Goal: Task Accomplishment & Management: Use online tool/utility

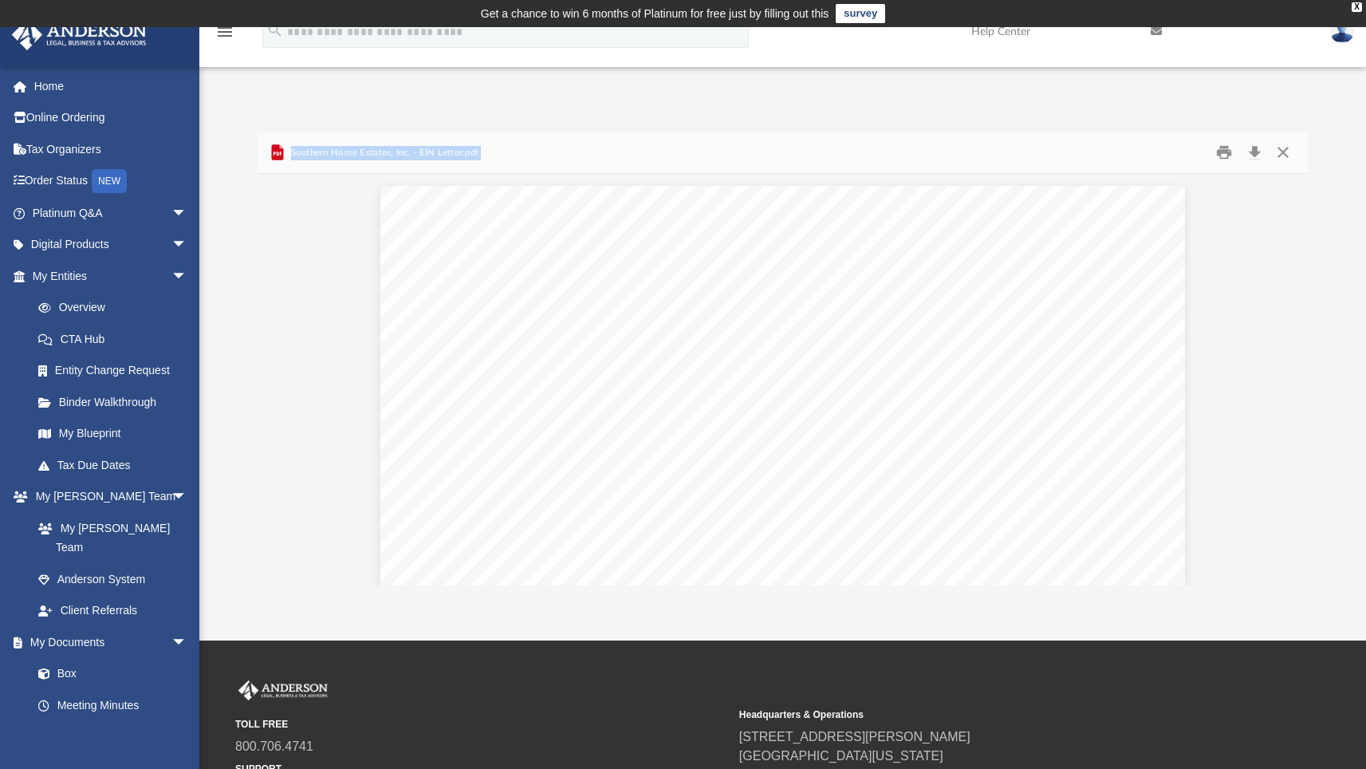
scroll to position [246, 0]
click at [1280, 151] on button "Close" at bounding box center [1282, 152] width 29 height 25
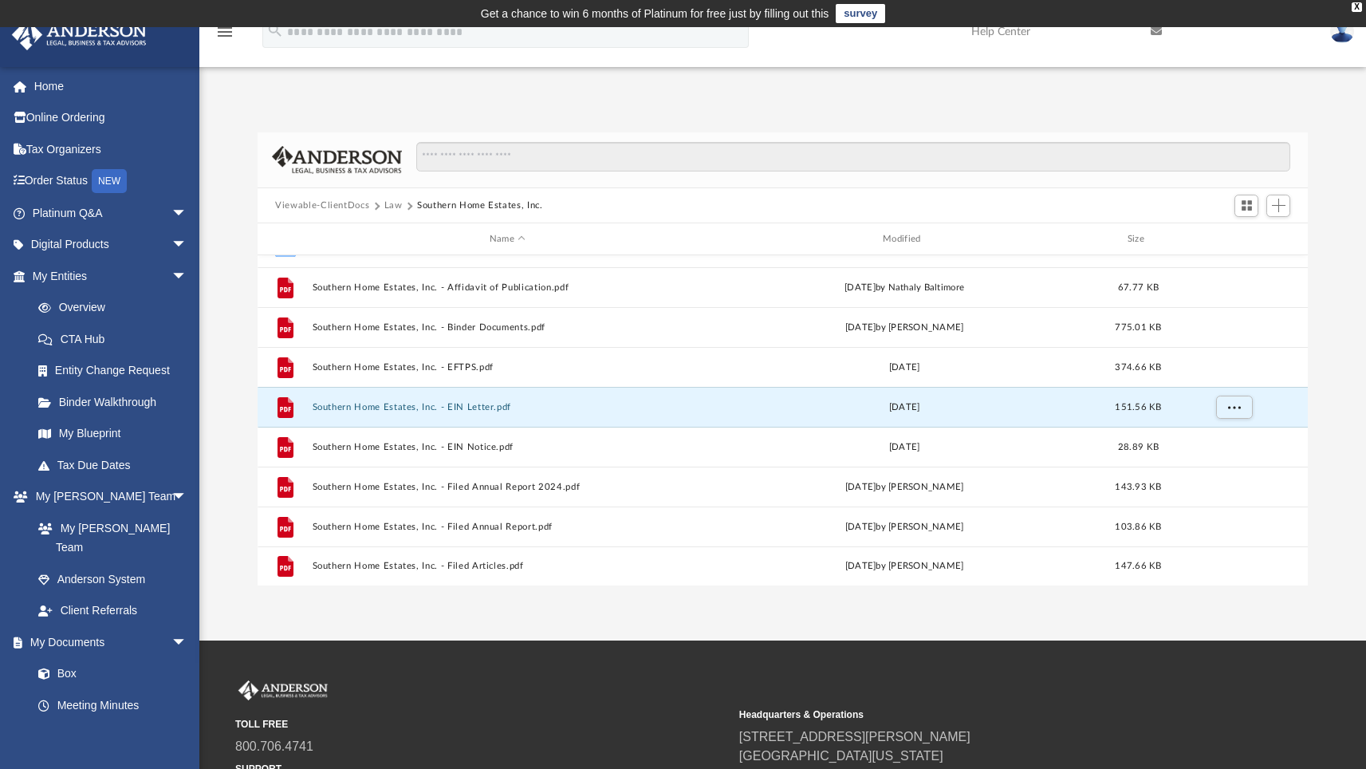
click at [389, 203] on button "Law" at bounding box center [393, 206] width 18 height 14
click at [340, 203] on button "Viewable-ClientDocs" at bounding box center [322, 206] width 94 height 14
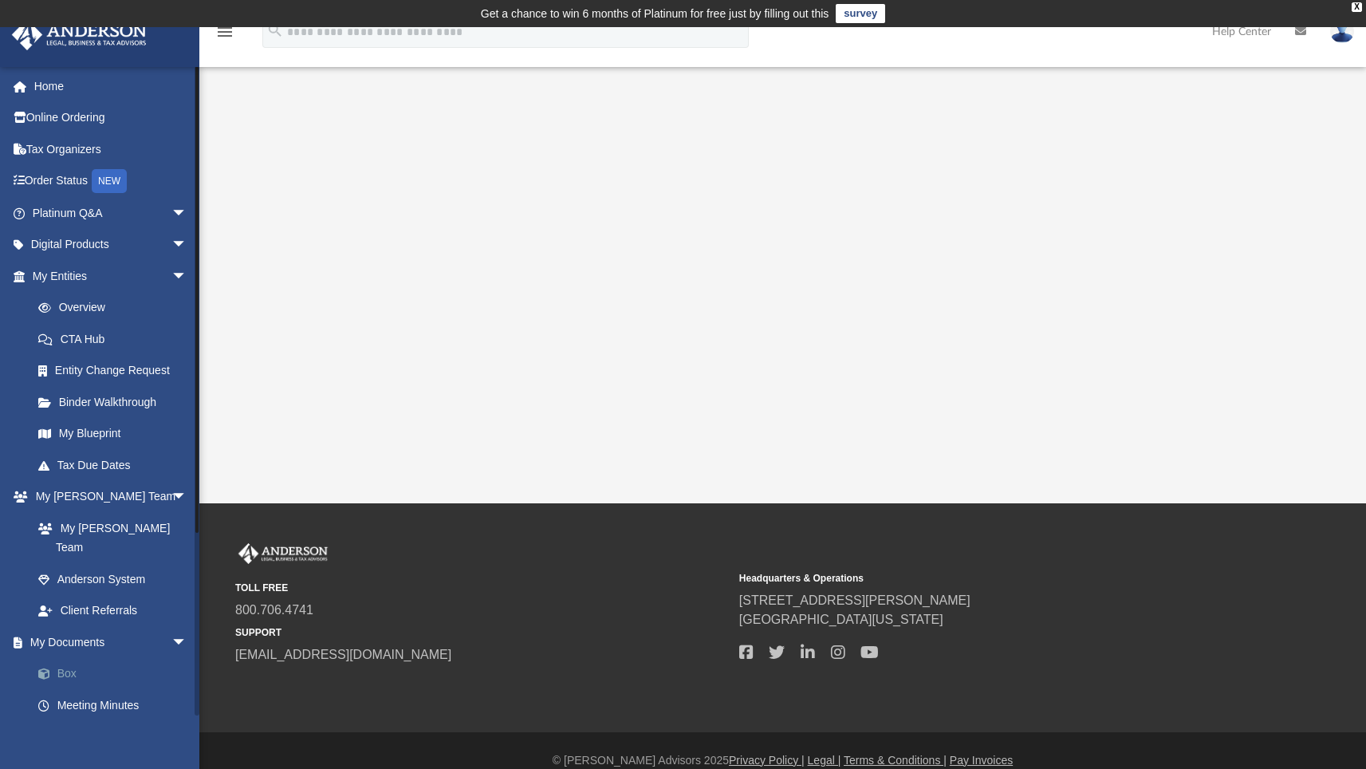
click at [64, 658] on link "Box" at bounding box center [116, 674] width 189 height 32
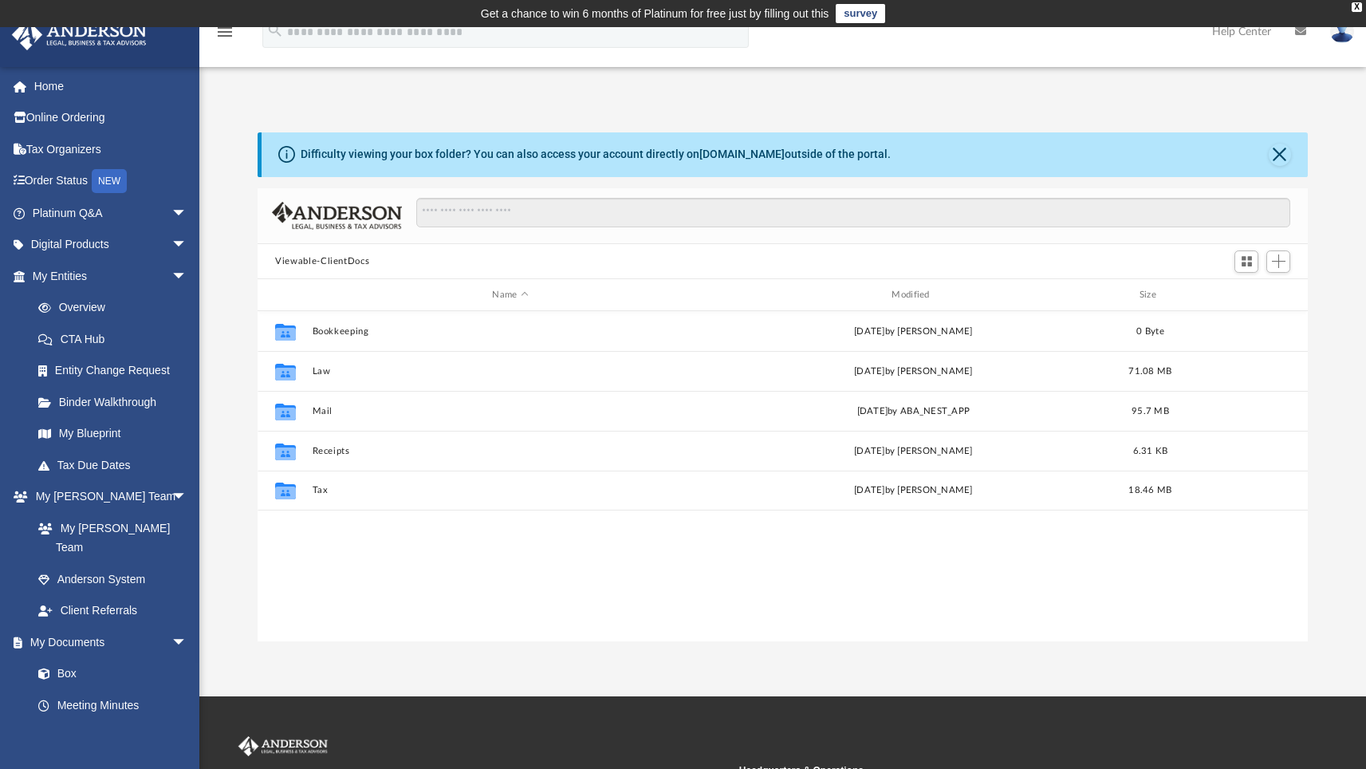
scroll to position [350, 1038]
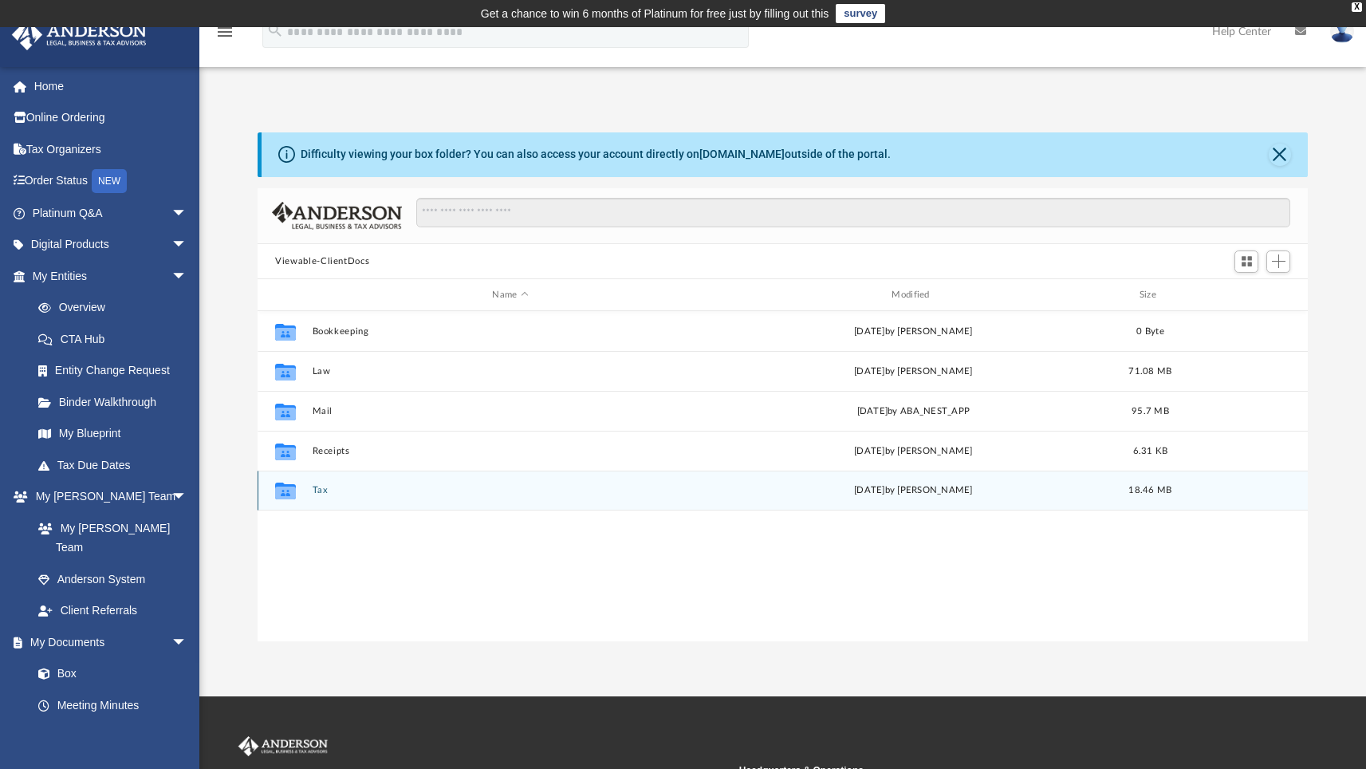
click at [319, 491] on button "Tax" at bounding box center [511, 490] width 396 height 10
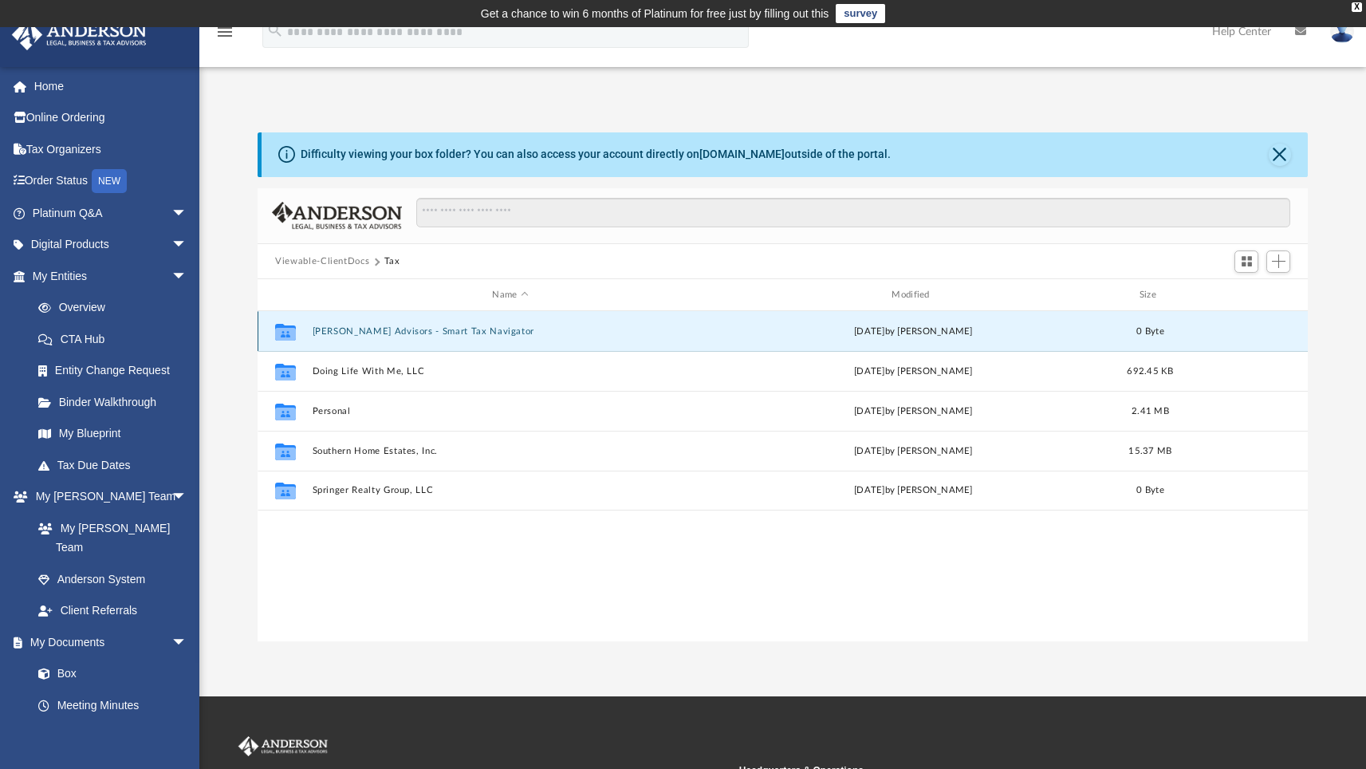
click at [415, 328] on button "[PERSON_NAME] Advisors - Smart Tax Navigator" at bounding box center [511, 331] width 396 height 10
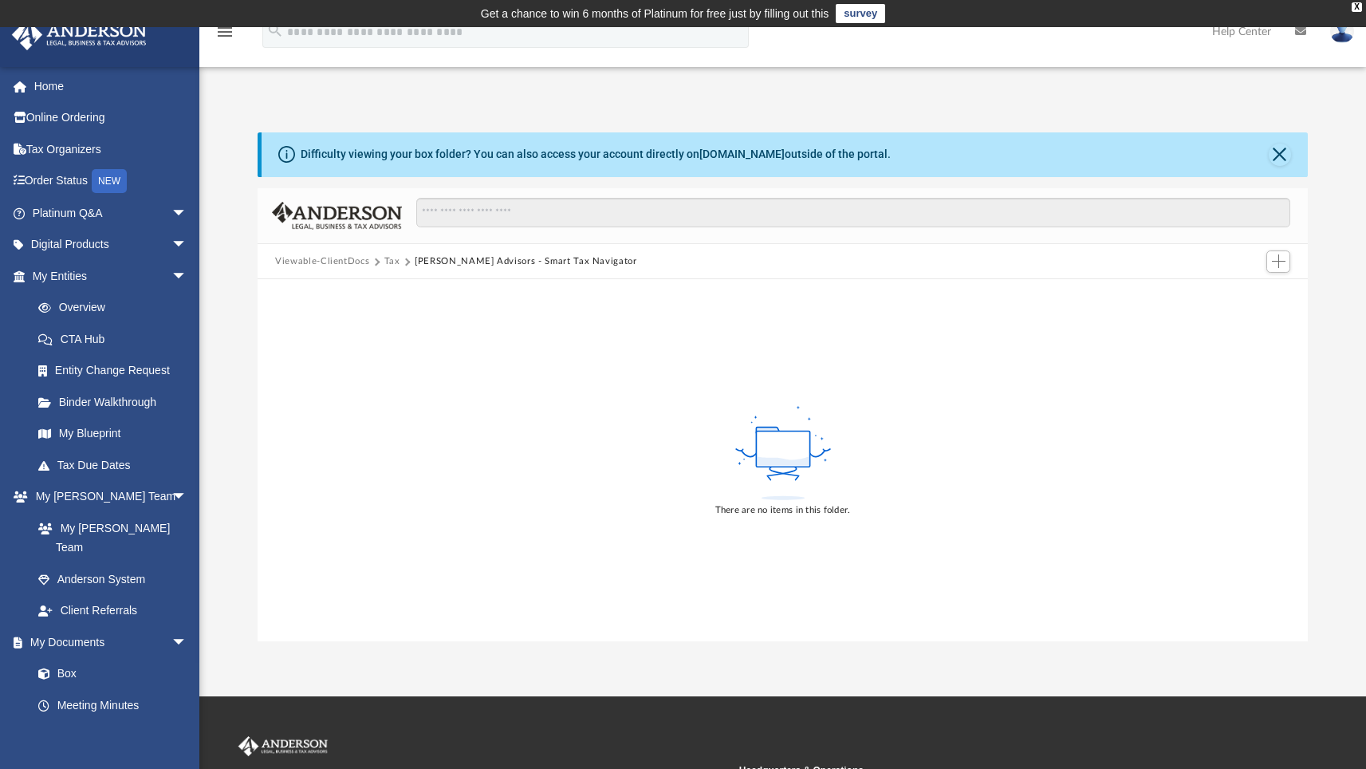
click at [389, 258] on button "Tax" at bounding box center [392, 261] width 16 height 14
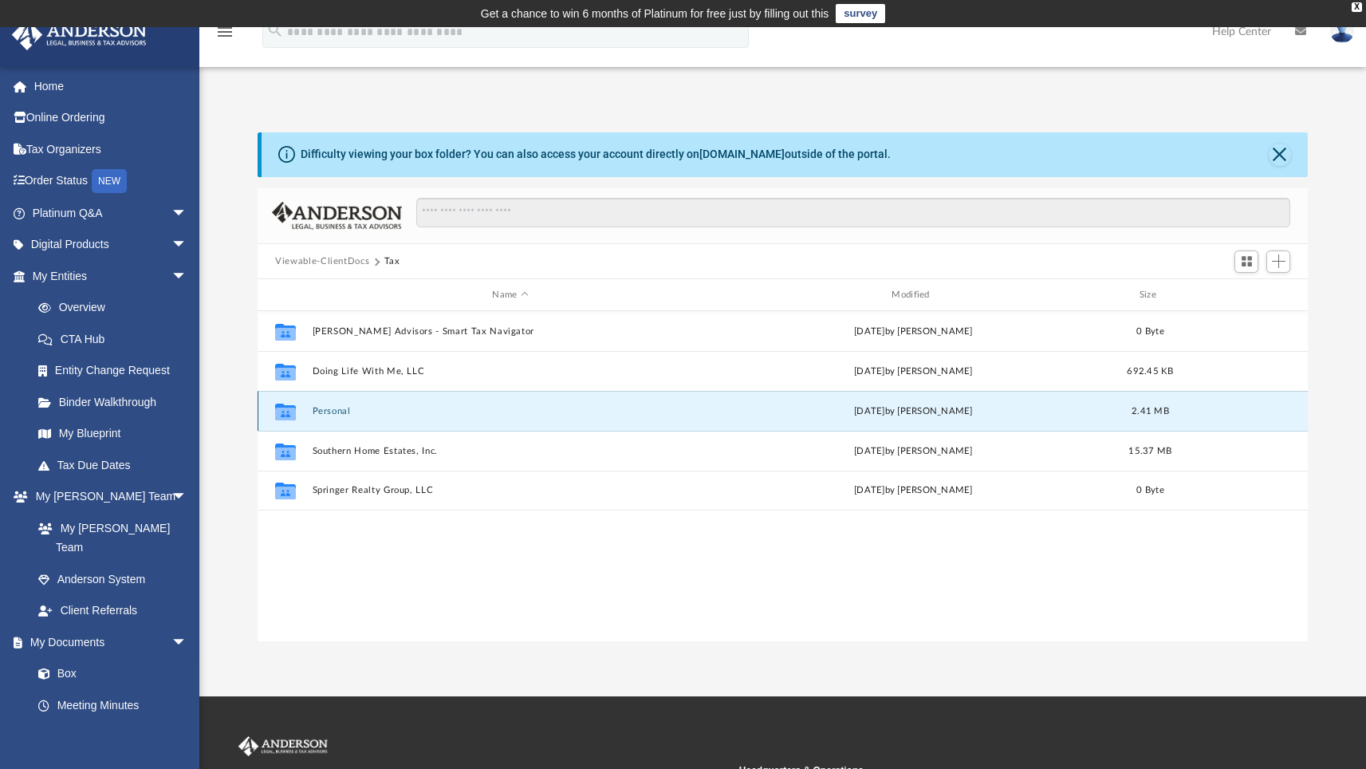
click at [337, 410] on button "Personal" at bounding box center [511, 411] width 396 height 10
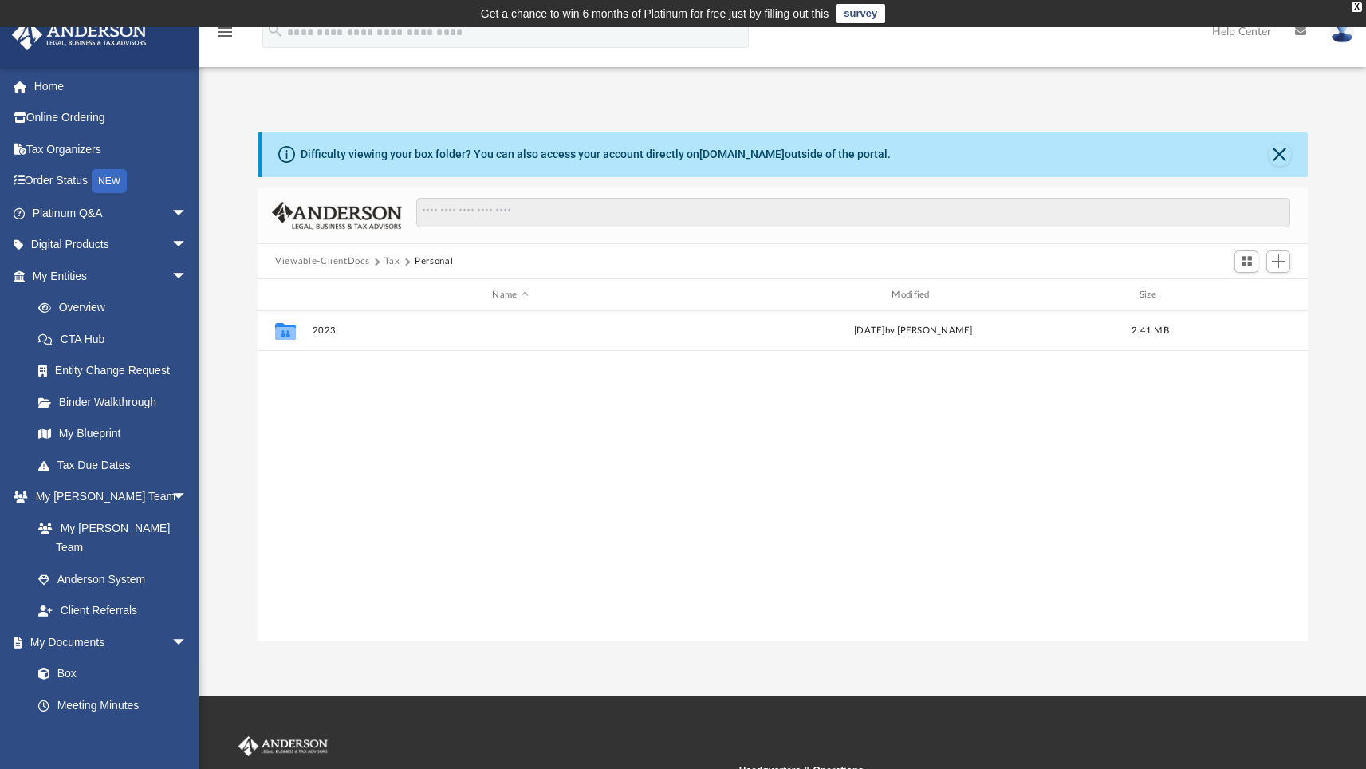
click at [391, 261] on button "Tax" at bounding box center [392, 261] width 16 height 14
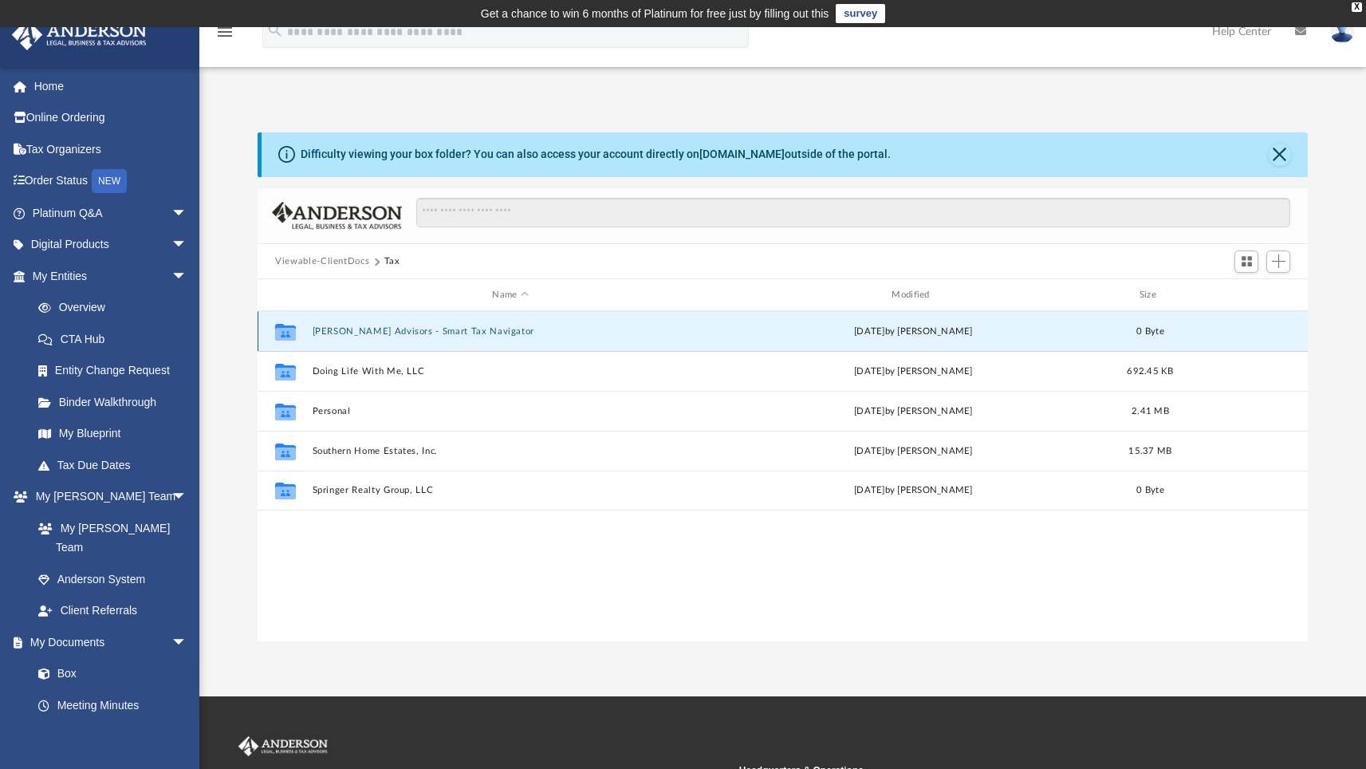
click at [417, 328] on button "[PERSON_NAME] Advisors - Smart Tax Navigator" at bounding box center [511, 331] width 396 height 10
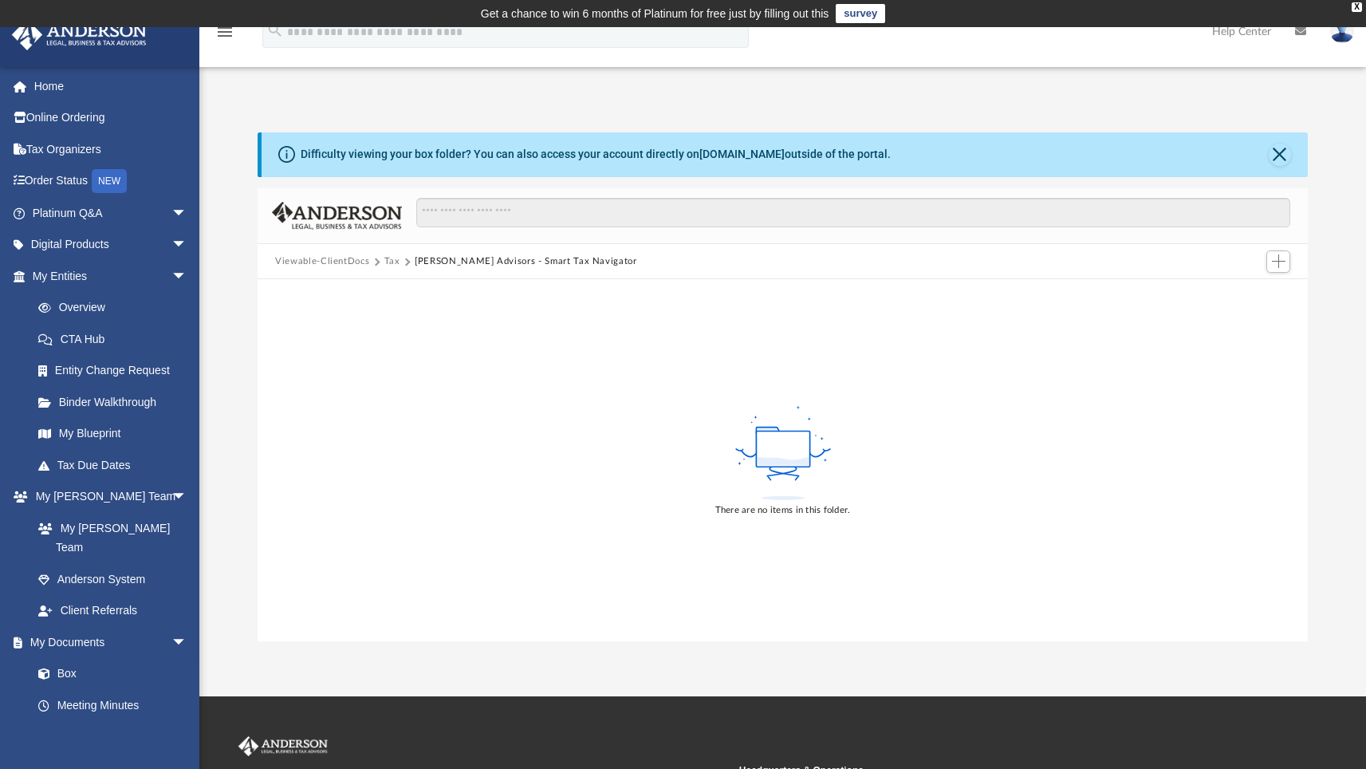
click at [388, 262] on button "Tax" at bounding box center [392, 261] width 16 height 14
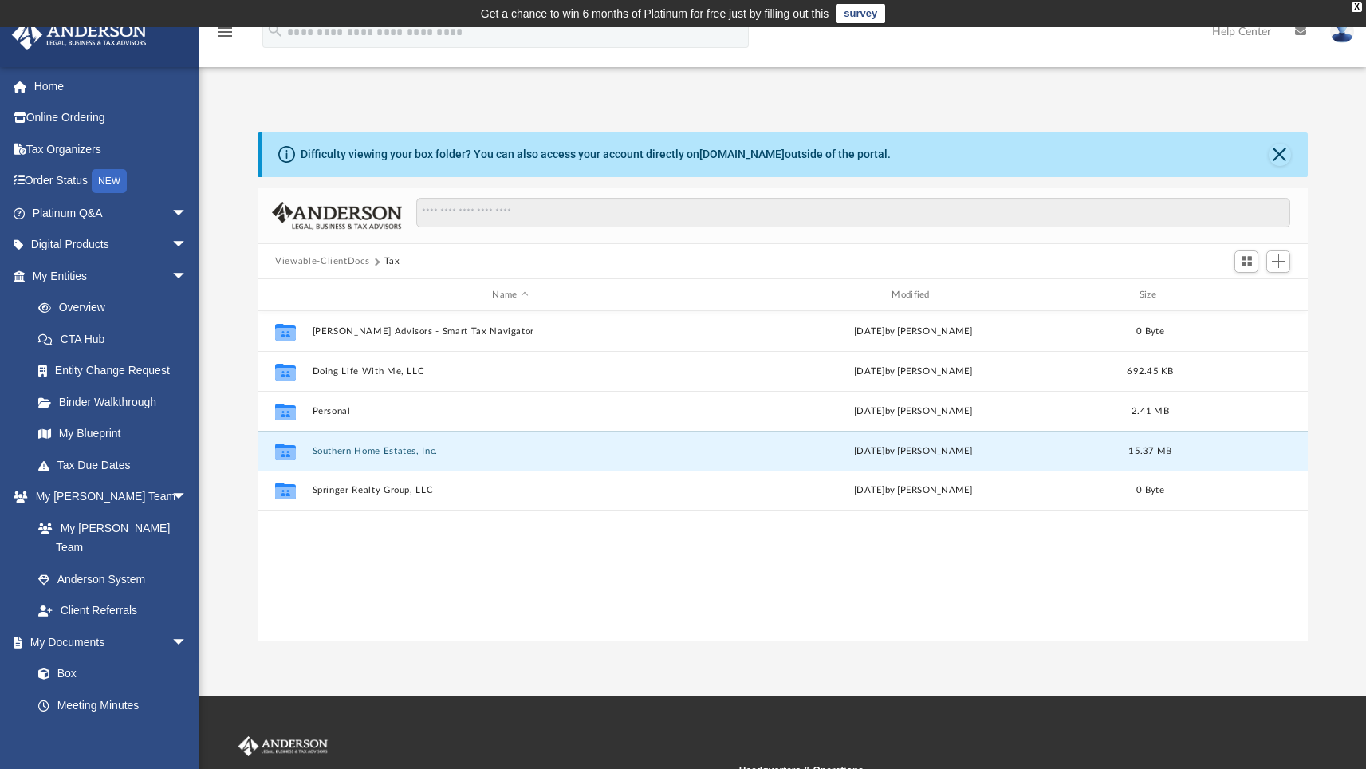
click at [360, 449] on button "Southern Home Estates, Inc." at bounding box center [511, 451] width 396 height 10
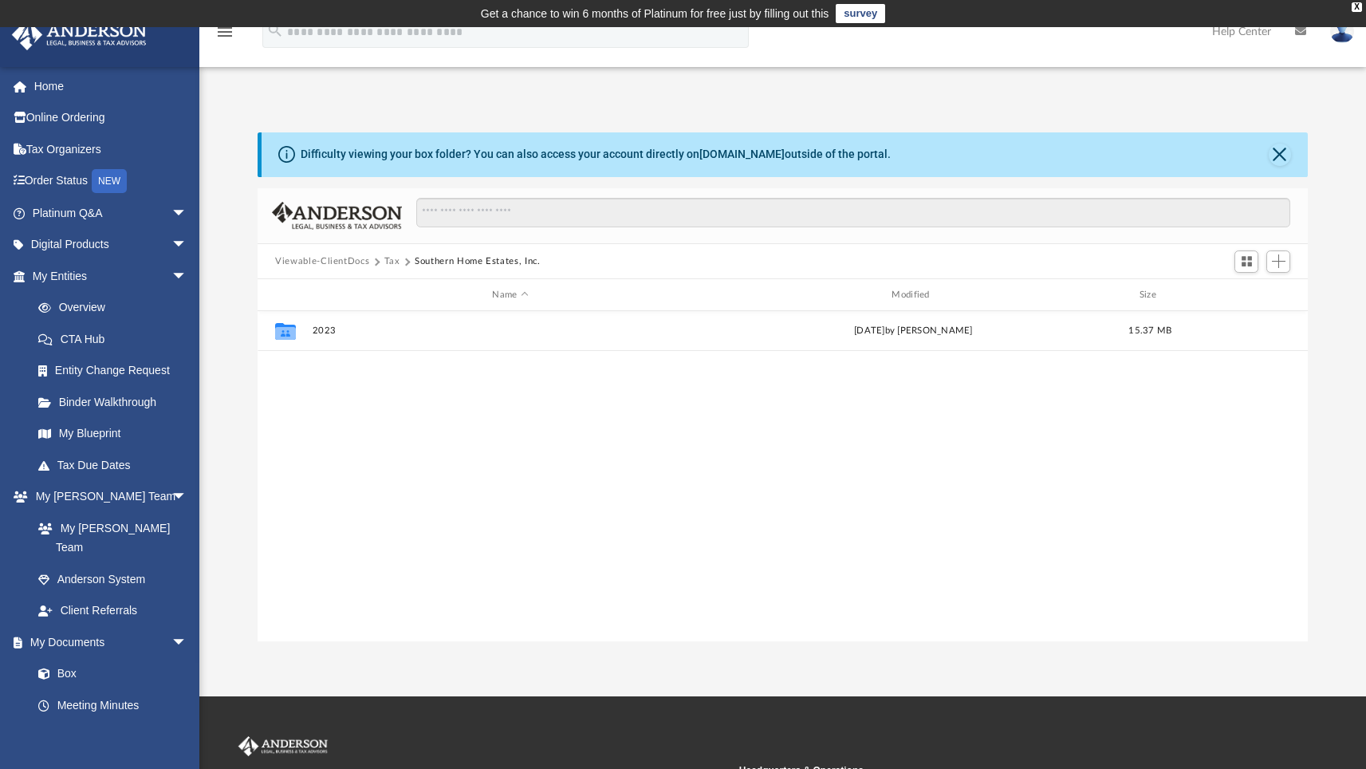
click at [399, 429] on div "Collaborated Folder 2023 [DATE] by [PERSON_NAME] 15.37 MB" at bounding box center [783, 476] width 1050 height 331
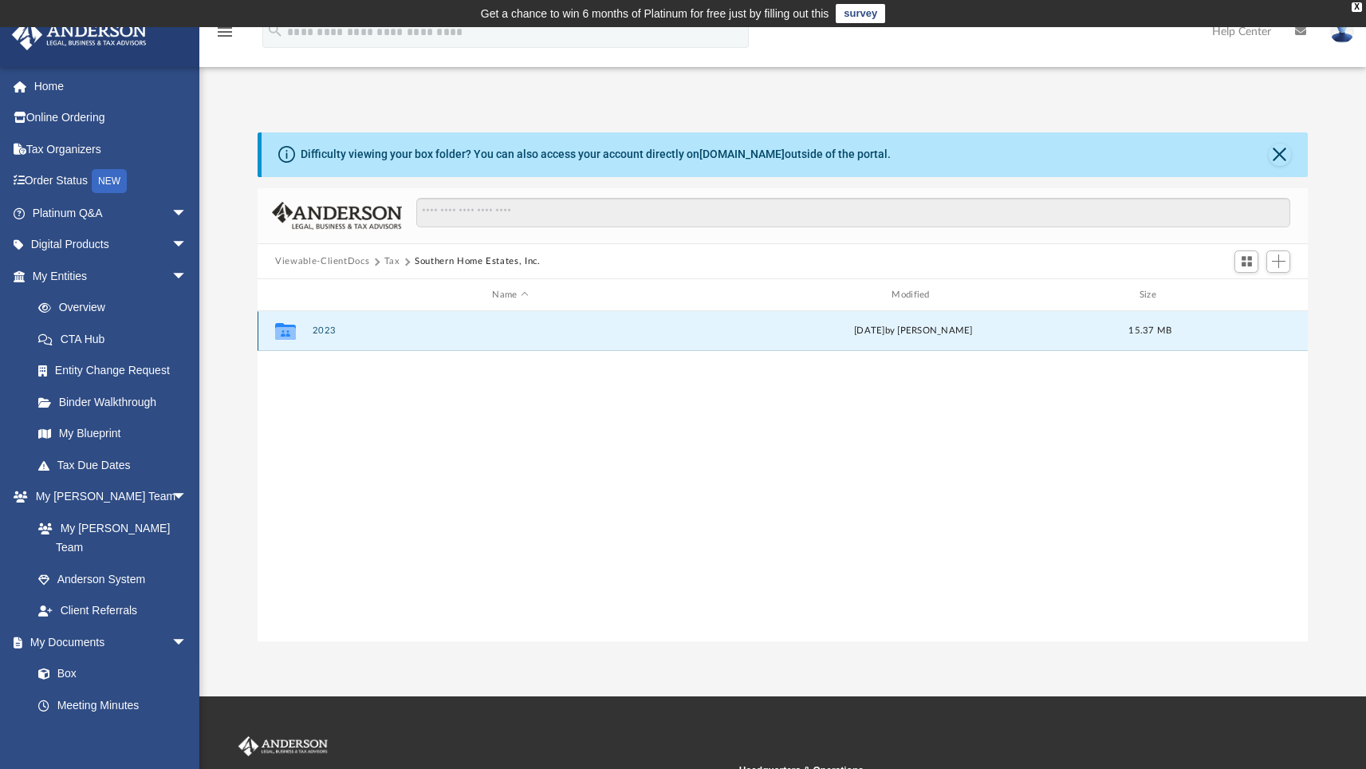
click at [320, 329] on button "2023" at bounding box center [511, 330] width 396 height 10
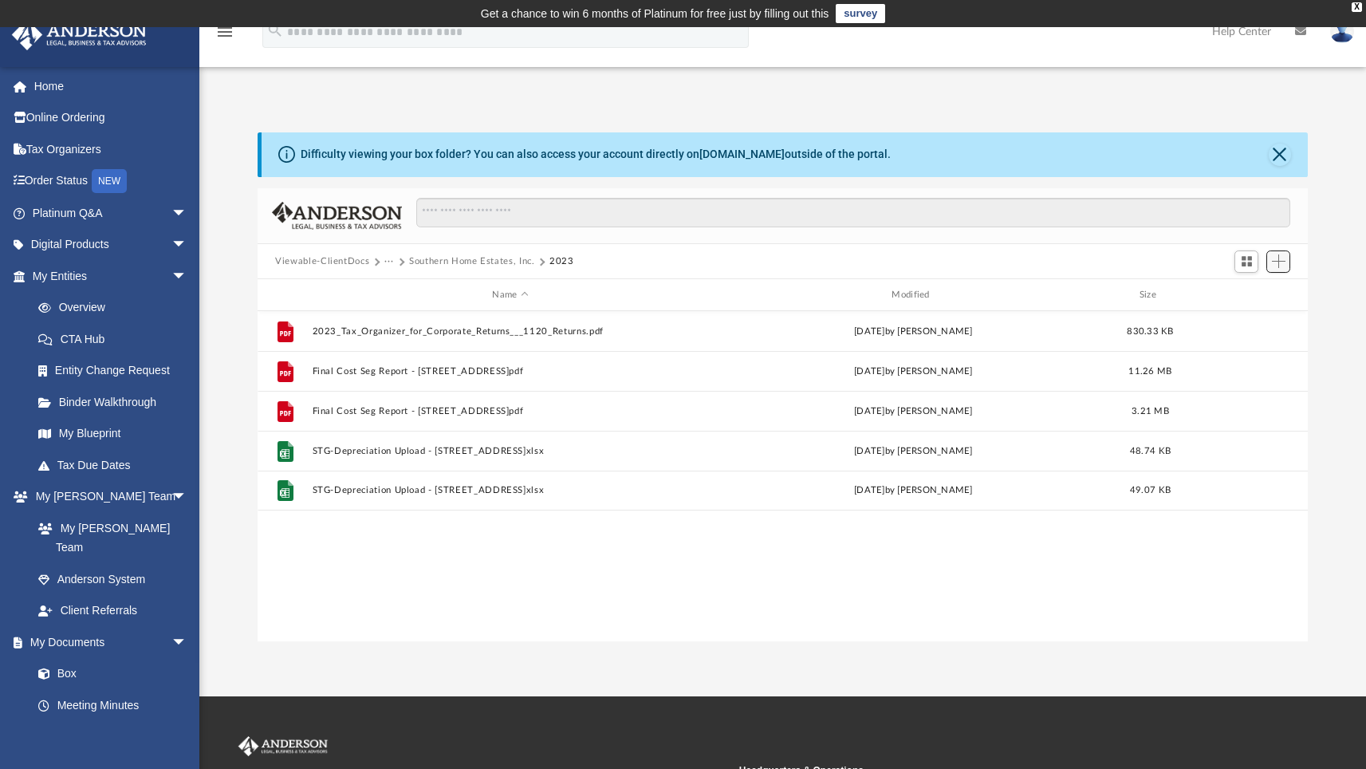
click at [1277, 262] on span "Add" at bounding box center [1279, 261] width 14 height 14
click at [1238, 293] on li "Upload" at bounding box center [1255, 293] width 51 height 17
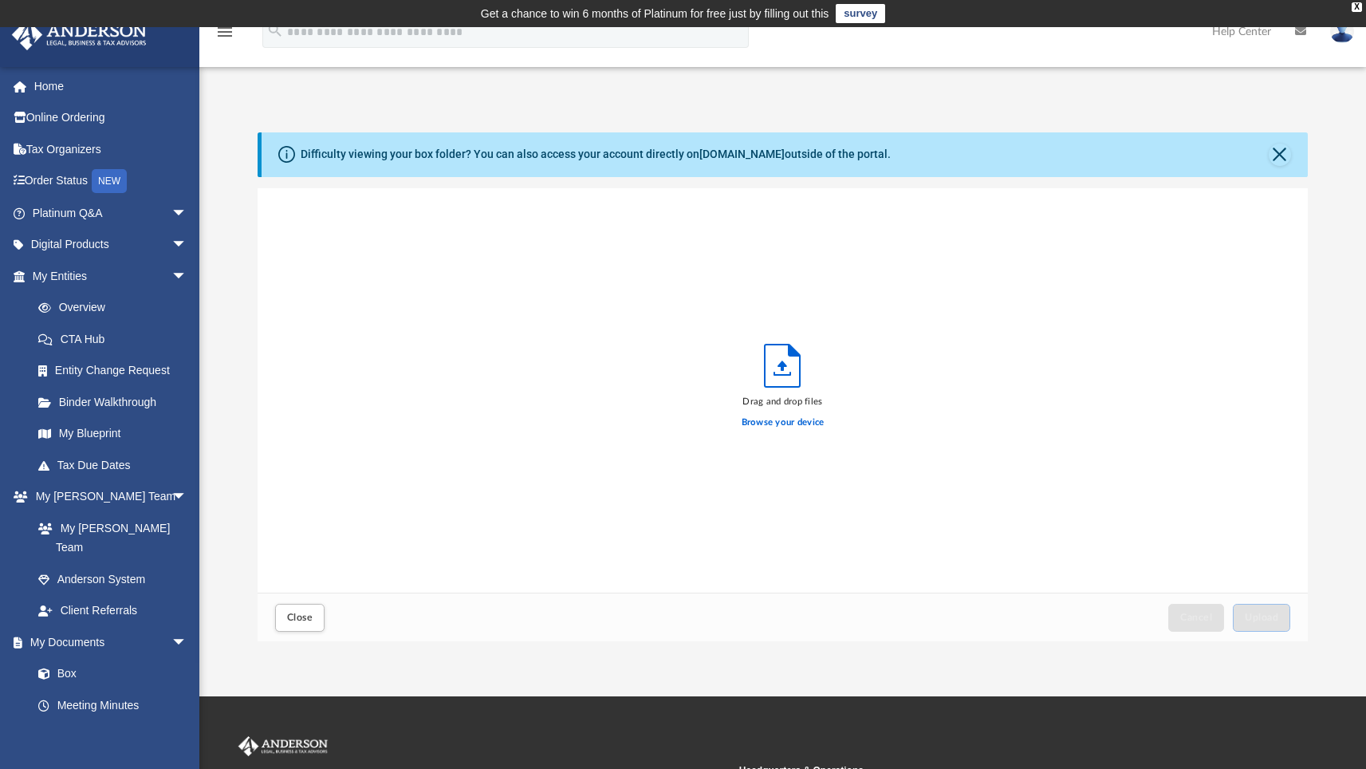
scroll to position [392, 1038]
click at [778, 420] on label "Browse your device" at bounding box center [783, 422] width 83 height 14
click at [0, 0] on input "Browse your device" at bounding box center [0, 0] width 0 height 0
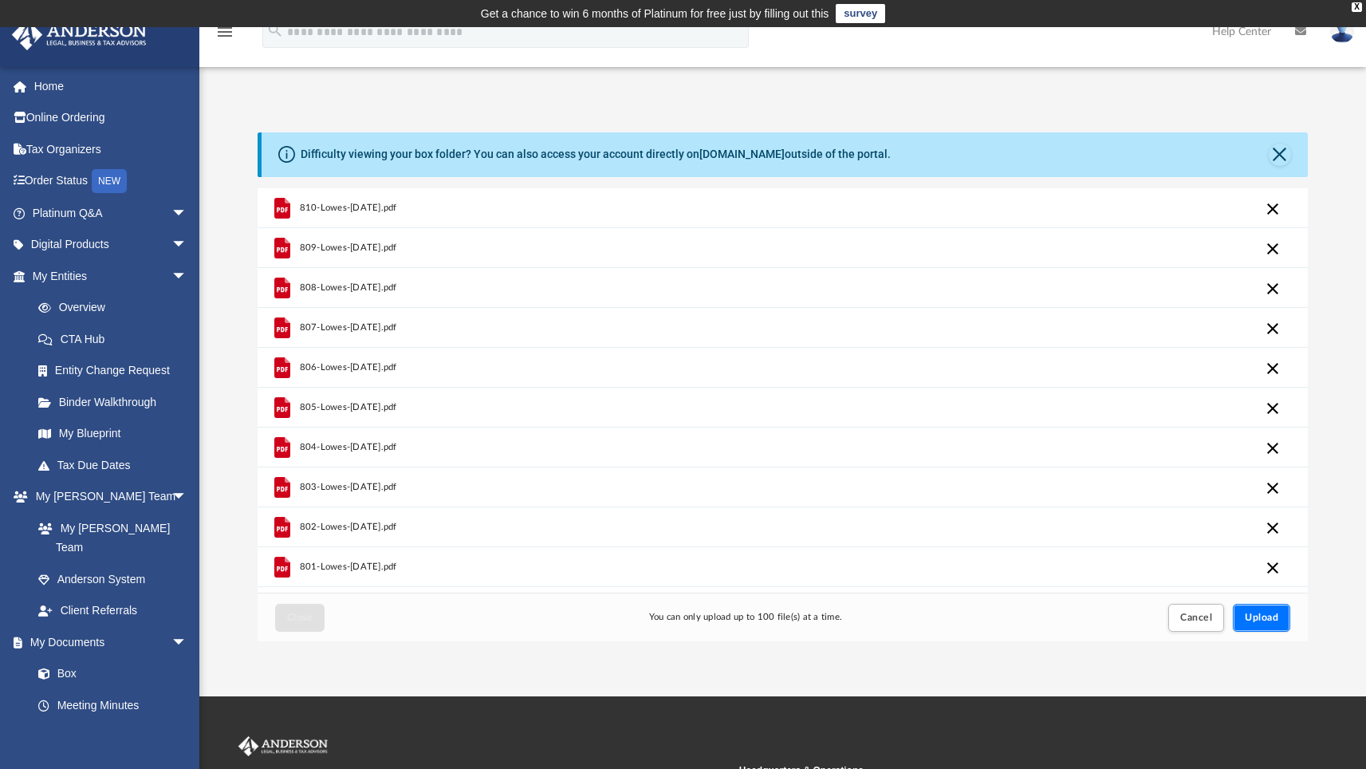
click at [1265, 614] on span "Upload" at bounding box center [1261, 617] width 33 height 10
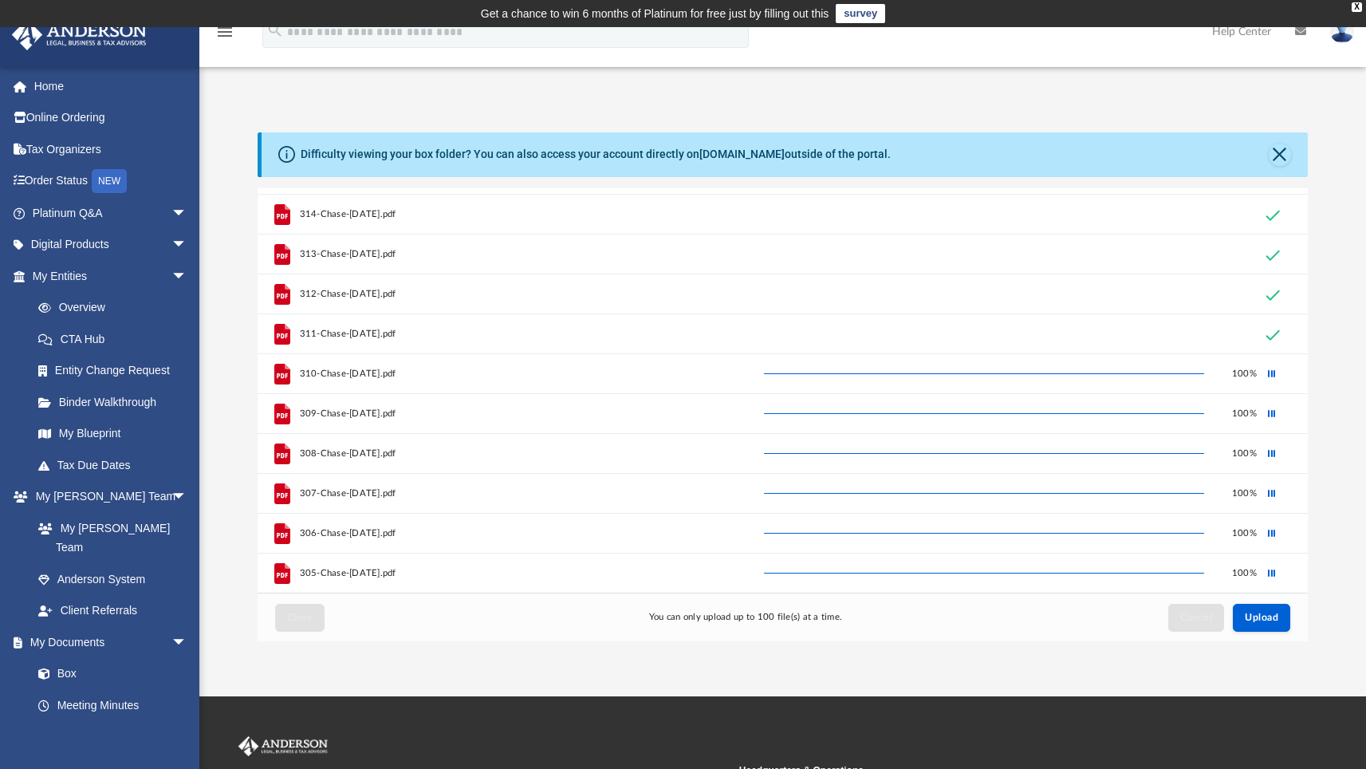
scroll to position [0, 0]
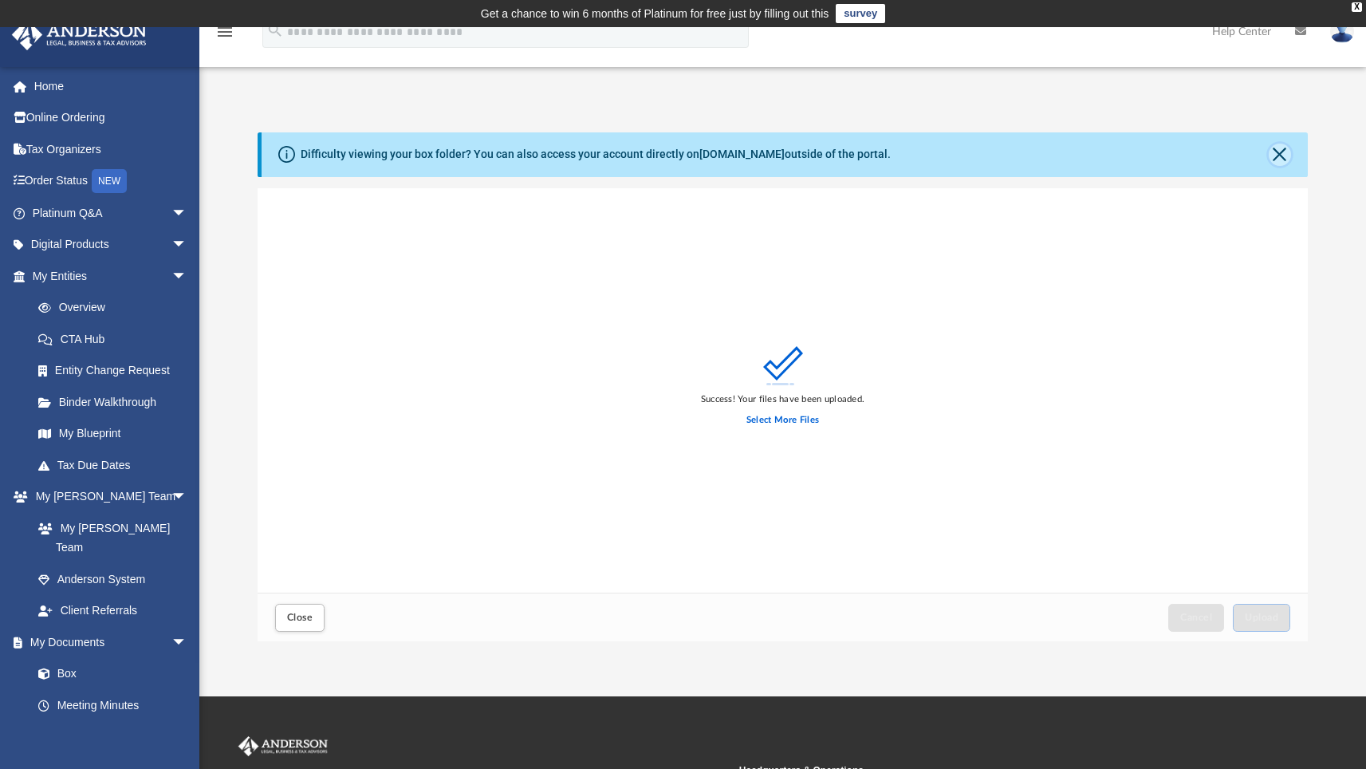
click at [1281, 158] on button "Close" at bounding box center [1280, 155] width 22 height 22
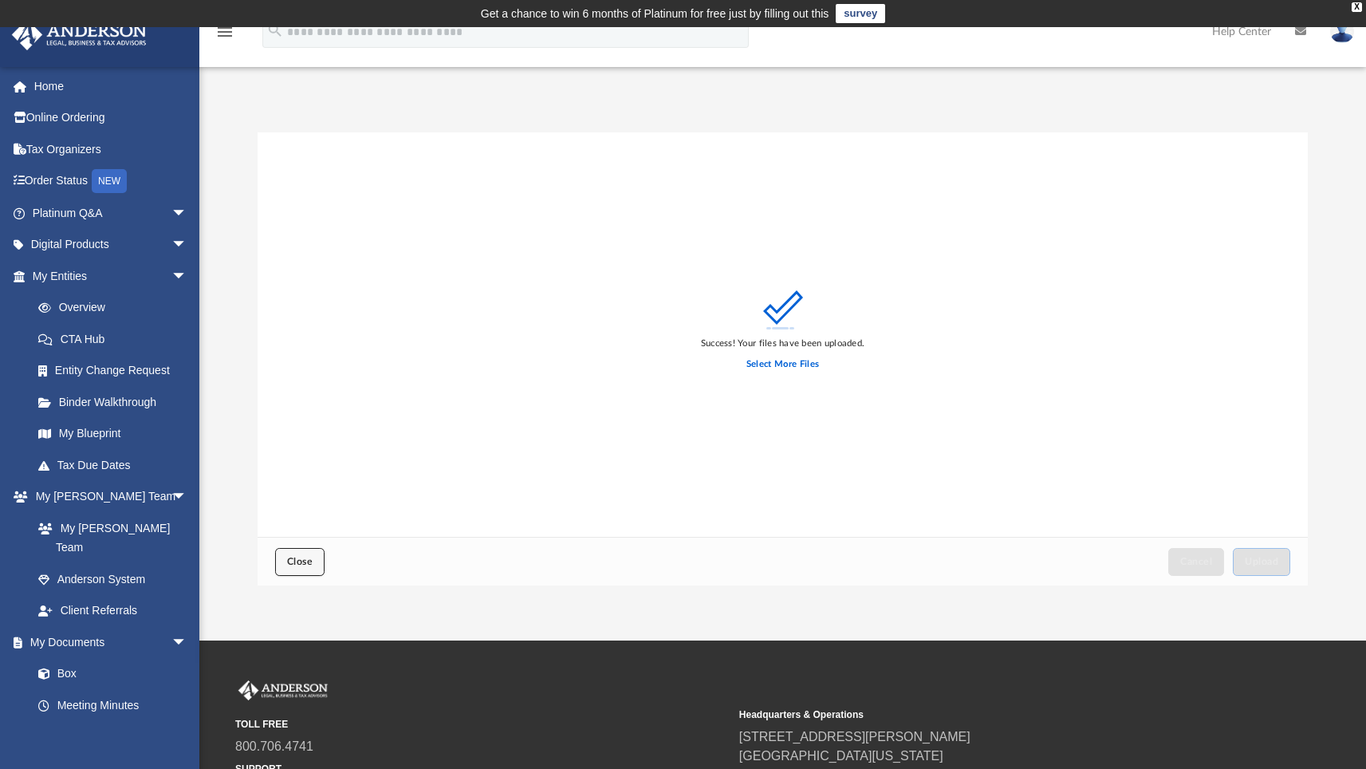
click at [293, 560] on span "Close" at bounding box center [300, 562] width 26 height 10
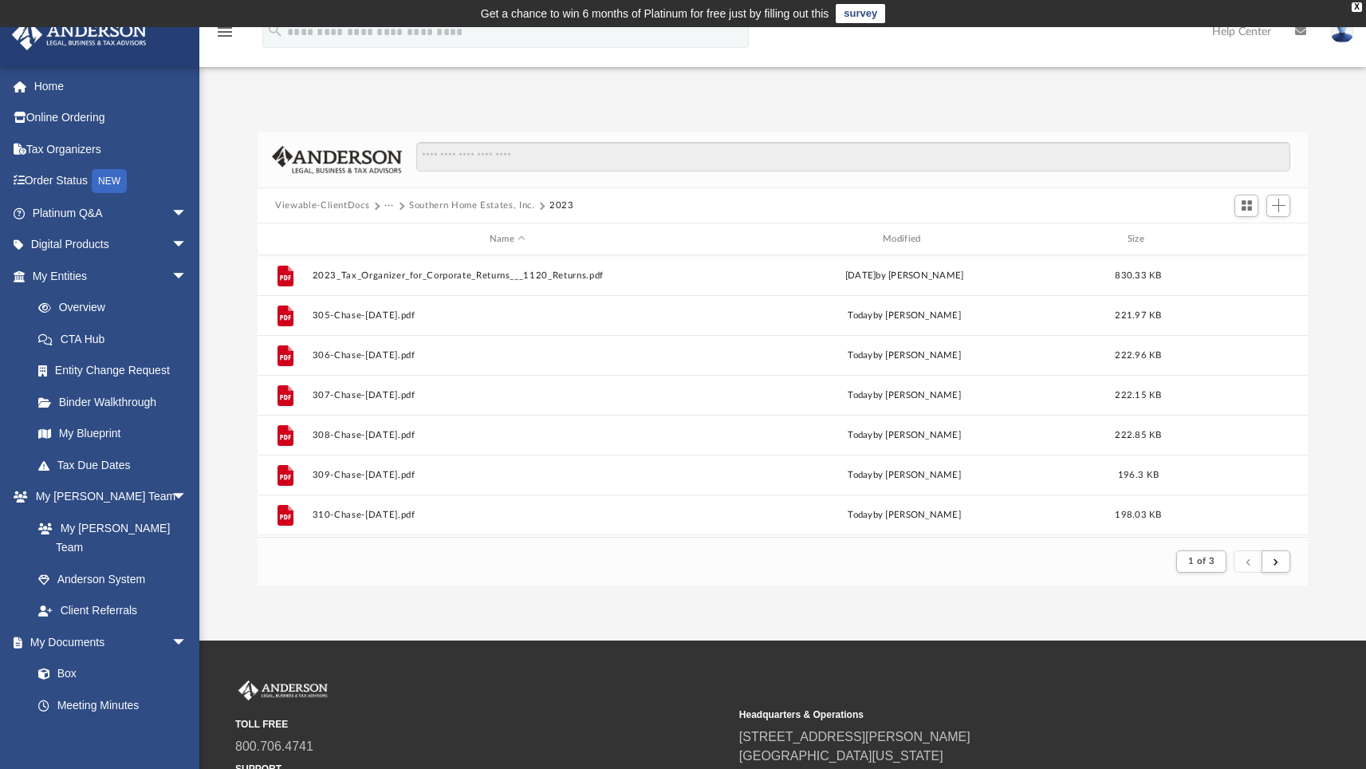
click at [625, 93] on div "App [EMAIL_ADDRESS][DOMAIN_NAME] Sign Out [EMAIL_ADDRESS][DOMAIN_NAME] Home Onl…" at bounding box center [683, 334] width 1366 height 504
